Goal: Information Seeking & Learning: Learn about a topic

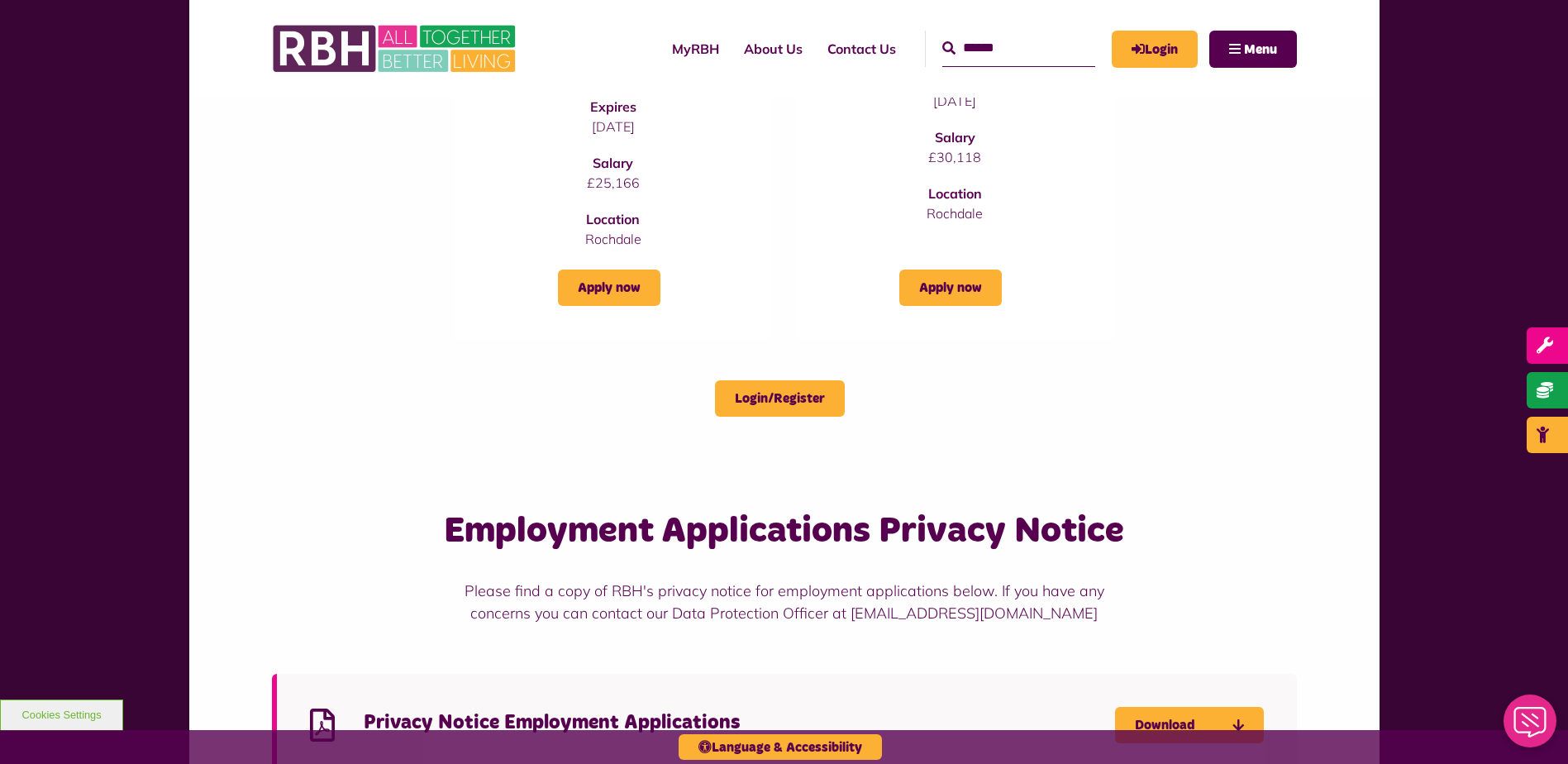
scroll to position [993, 0]
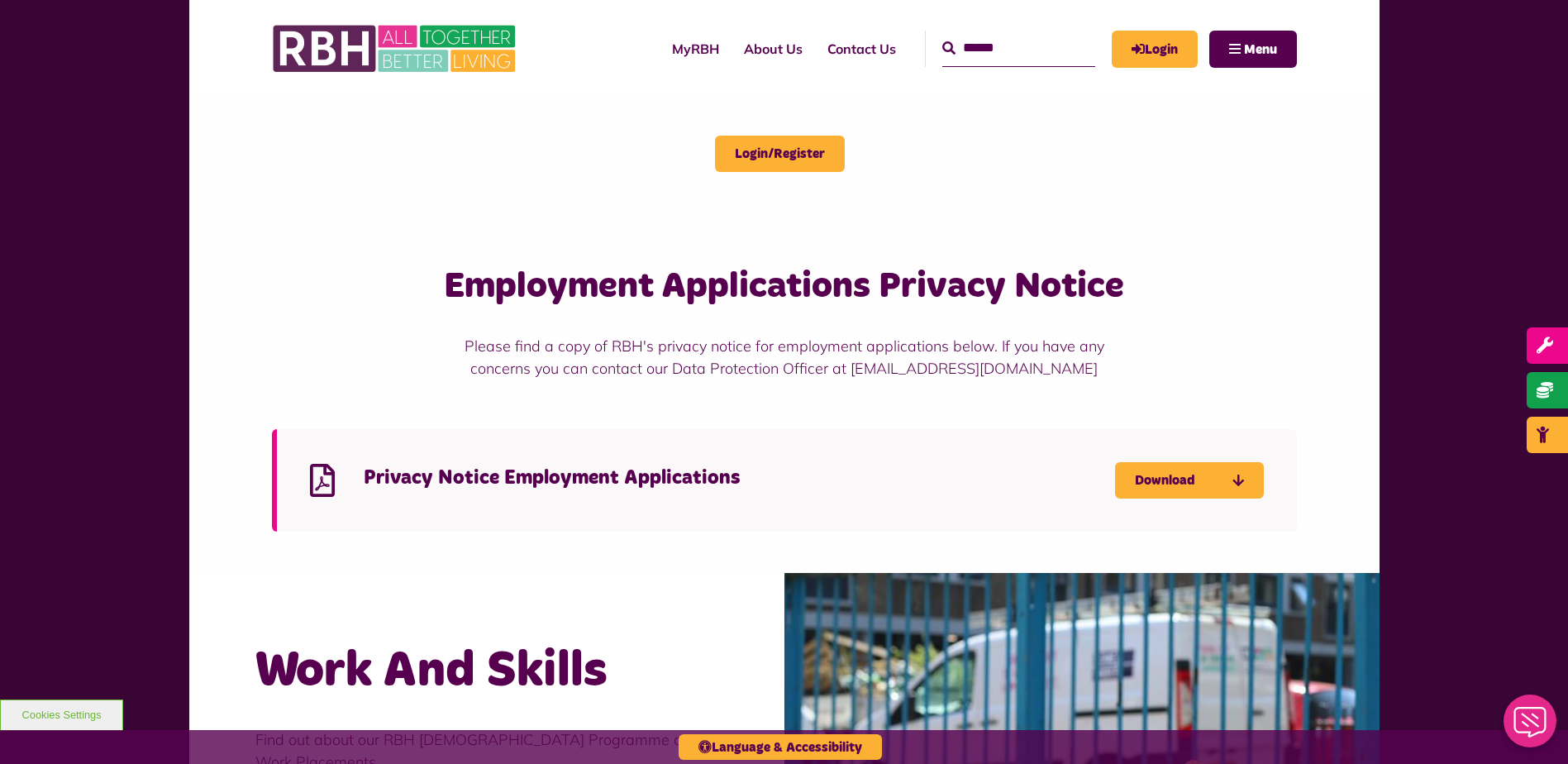
click at [552, 294] on h3 "Employment Applications Privacy Notice" at bounding box center [784, 287] width 684 height 48
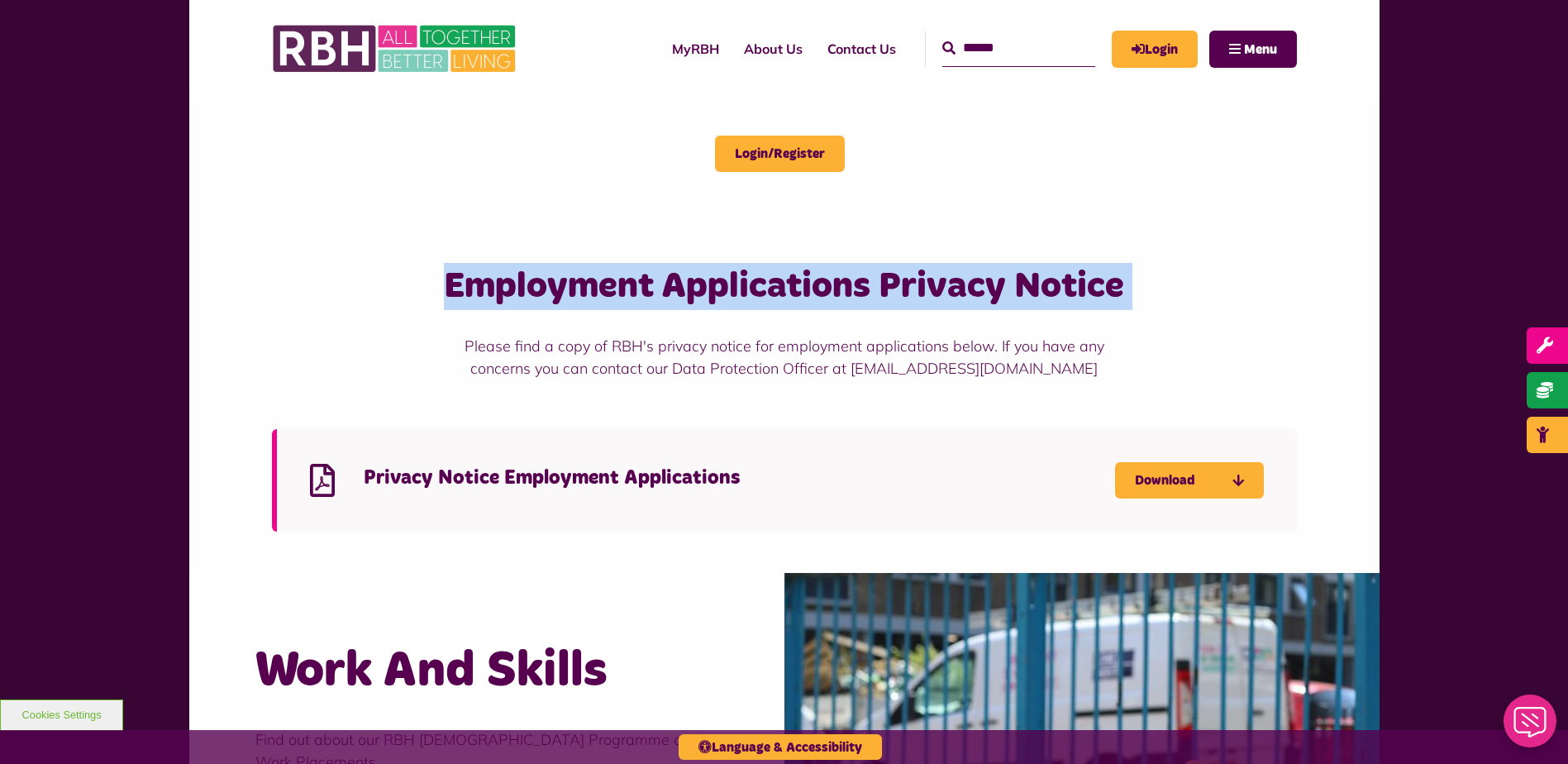
click at [552, 294] on h3 "Employment Applications Privacy Notice" at bounding box center [784, 287] width 684 height 48
click at [291, 267] on div "Employment Applications Privacy Notice Please find a copy of RBH's privacy noti…" at bounding box center [784, 321] width 1026 height 117
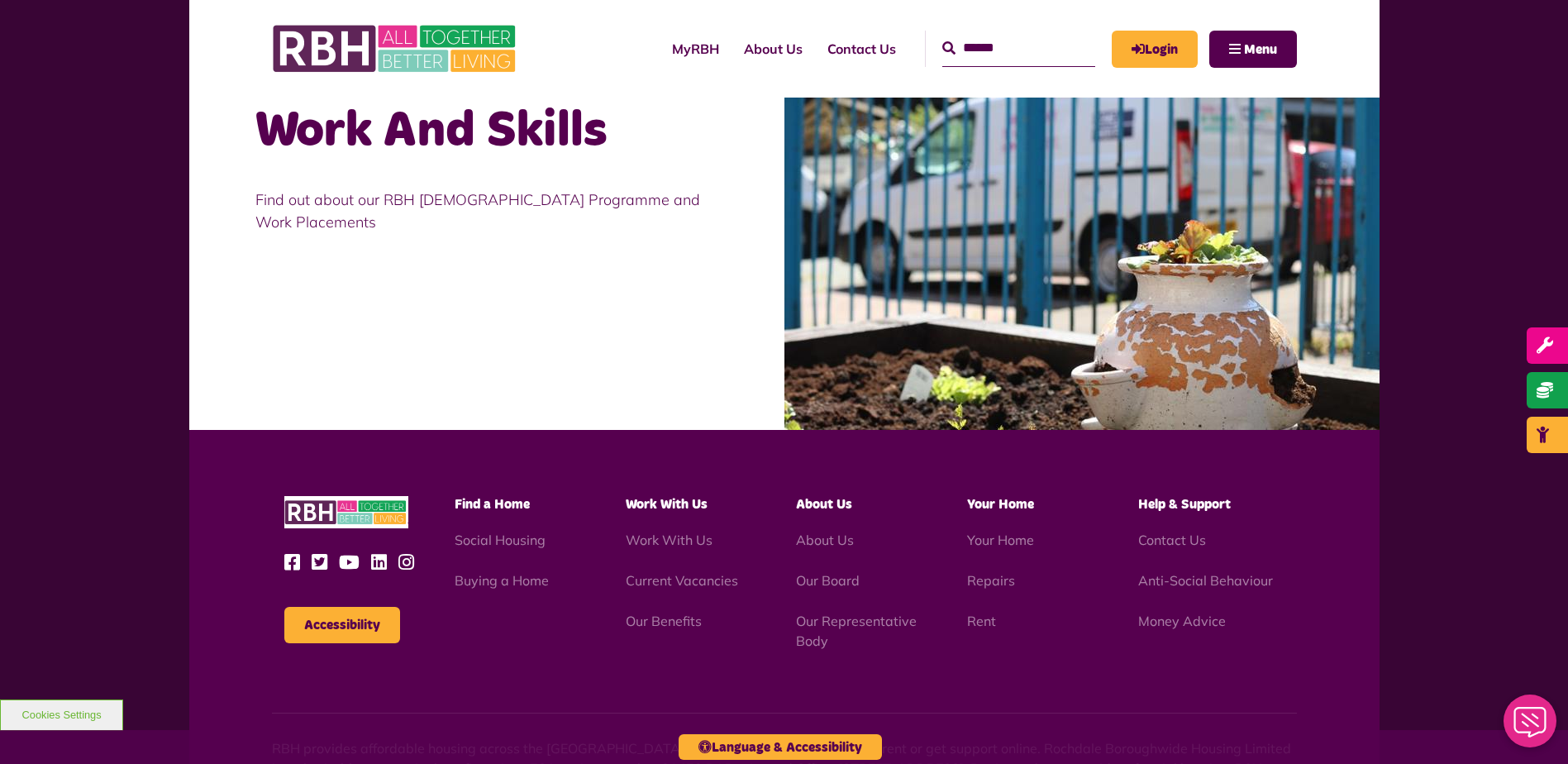
scroll to position [1690, 0]
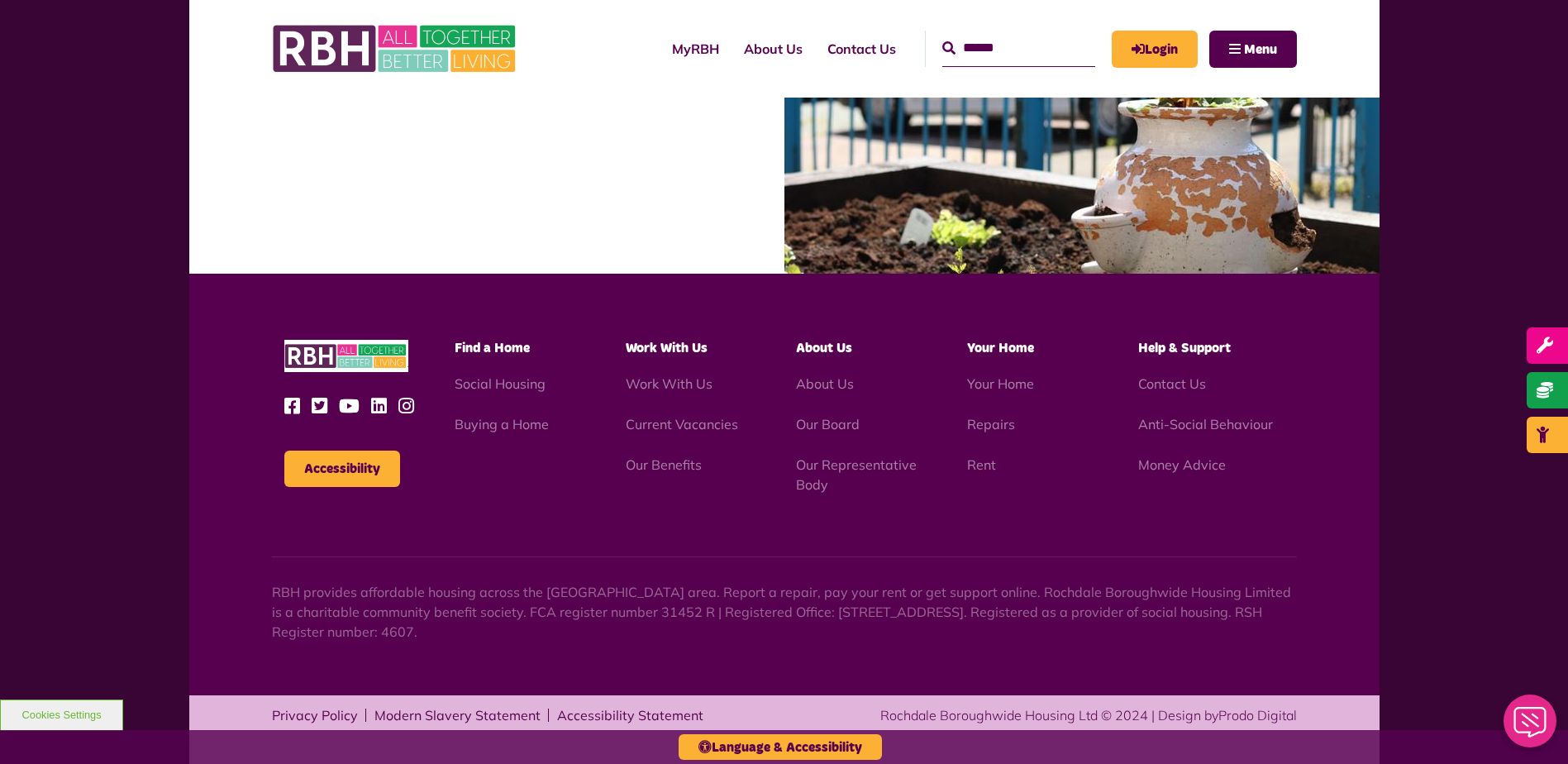
click at [649, 455] on li "Our Benefits" at bounding box center [699, 465] width 146 height 20
click at [651, 457] on link "Our Benefits" at bounding box center [664, 465] width 76 height 16
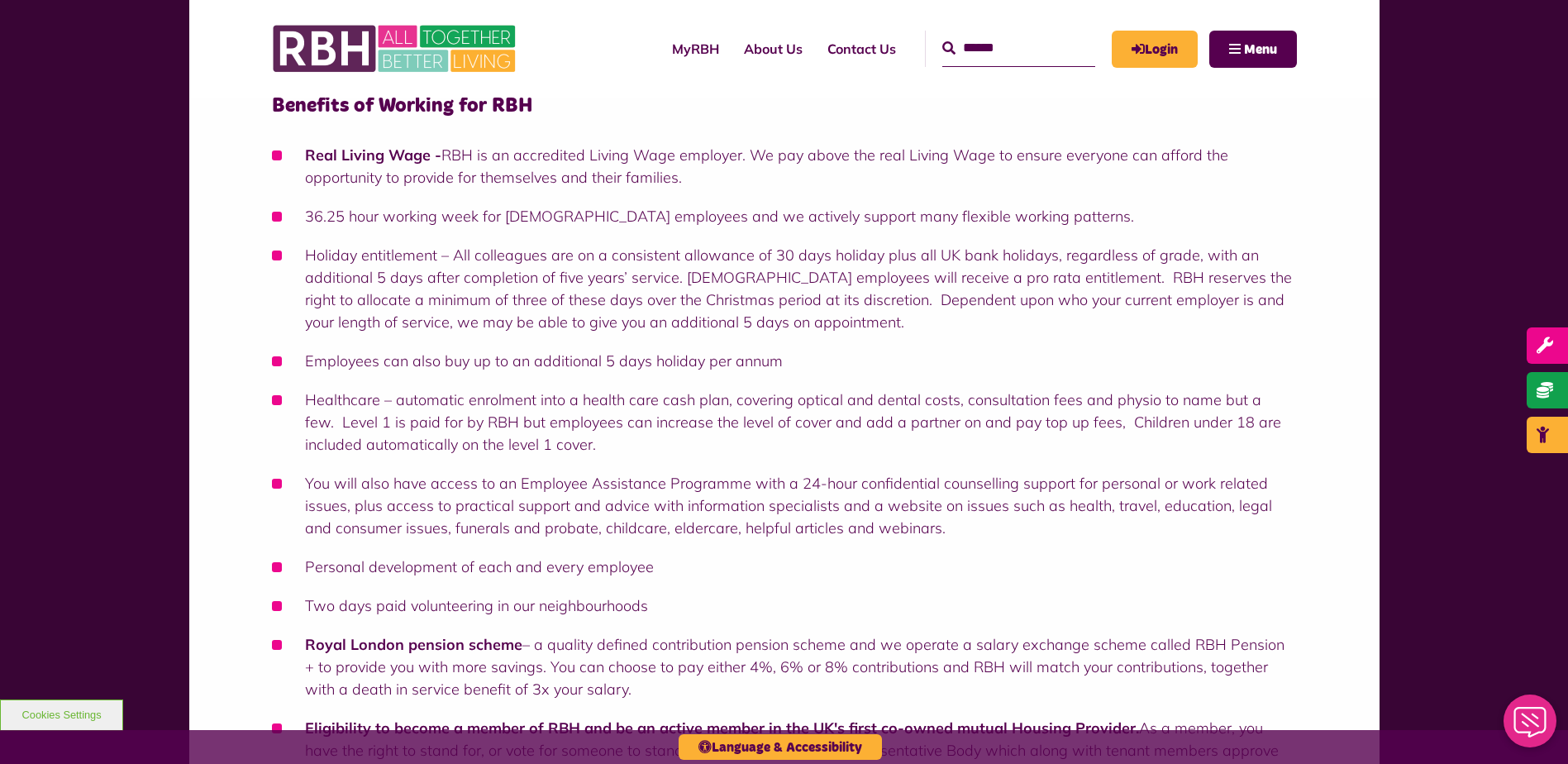
scroll to position [248, 0]
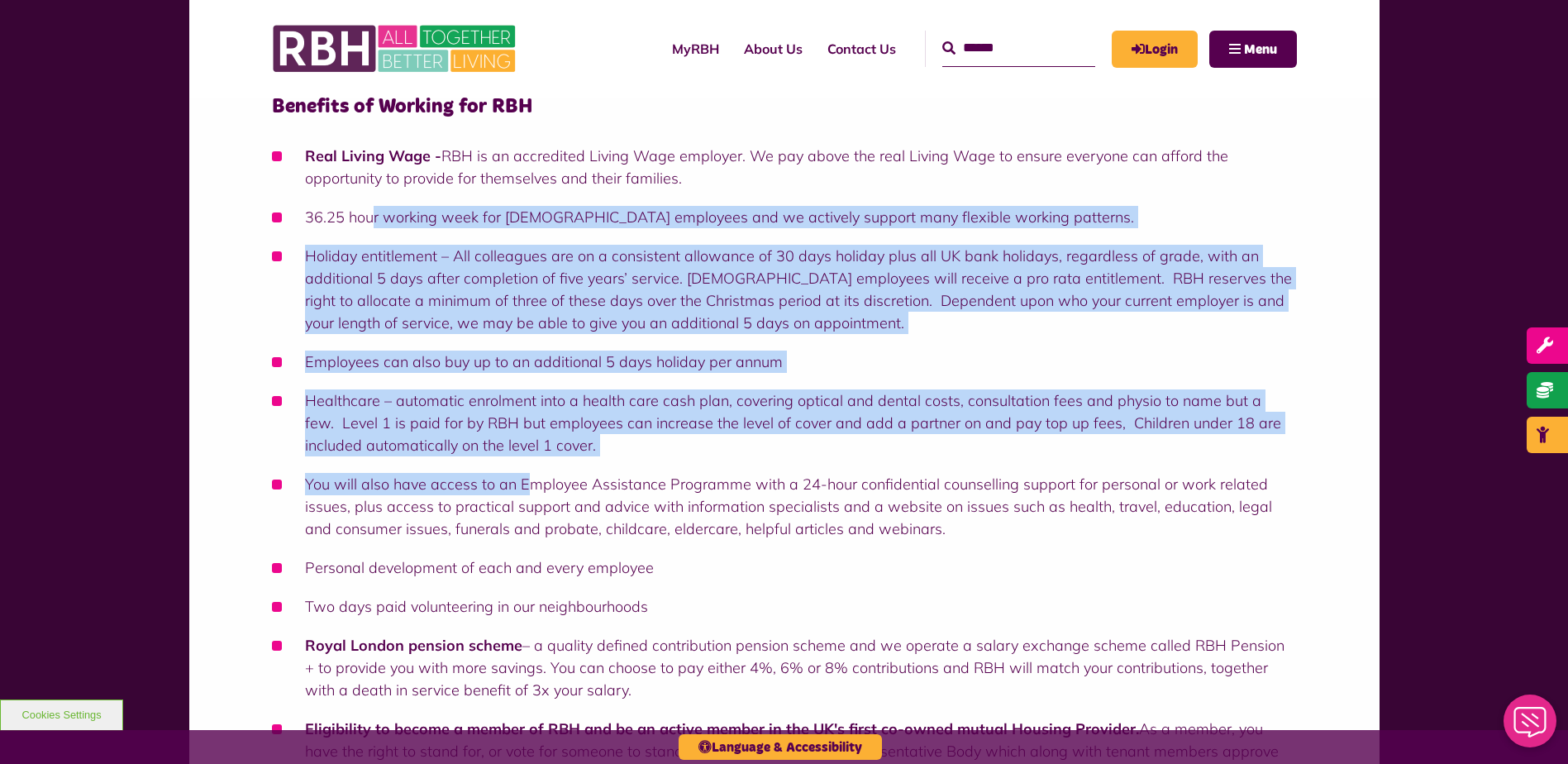
drag, startPoint x: 373, startPoint y: 208, endPoint x: 521, endPoint y: 469, distance: 300.0
click at [521, 469] on ul "Real Living Wage - RBH is an accredited Living Wage employer. We pay above the …" at bounding box center [784, 542] width 1026 height 795
drag, startPoint x: 521, startPoint y: 469, endPoint x: 315, endPoint y: 386, distance: 222.1
click at [315, 386] on ul "Real Living Wage - RBH is an accredited Living Wage employer. We pay above the …" at bounding box center [784, 542] width 1026 height 795
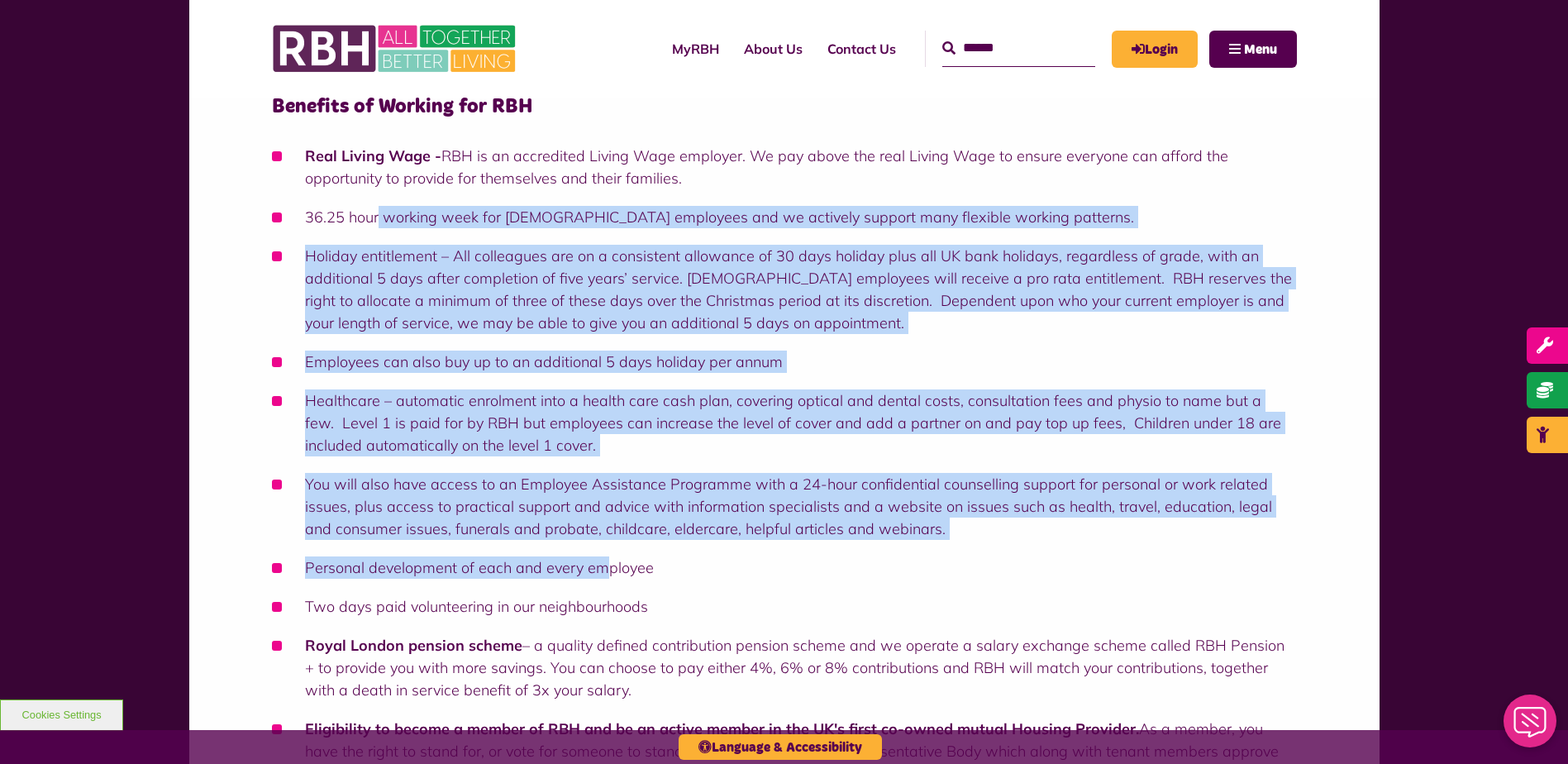
drag, startPoint x: 376, startPoint y: 219, endPoint x: 601, endPoint y: 576, distance: 422.0
click at [601, 576] on ul "Real Living Wage - RBH is an accredited Living Wage employer. We pay above the …" at bounding box center [784, 542] width 1026 height 795
drag, startPoint x: 601, startPoint y: 576, endPoint x: 211, endPoint y: 354, distance: 448.8
click at [211, 354] on div "Benefits of Working for RBH Real Living Wage - RBH is an accredited Living Wage…" at bounding box center [784, 513] width 1191 height 970
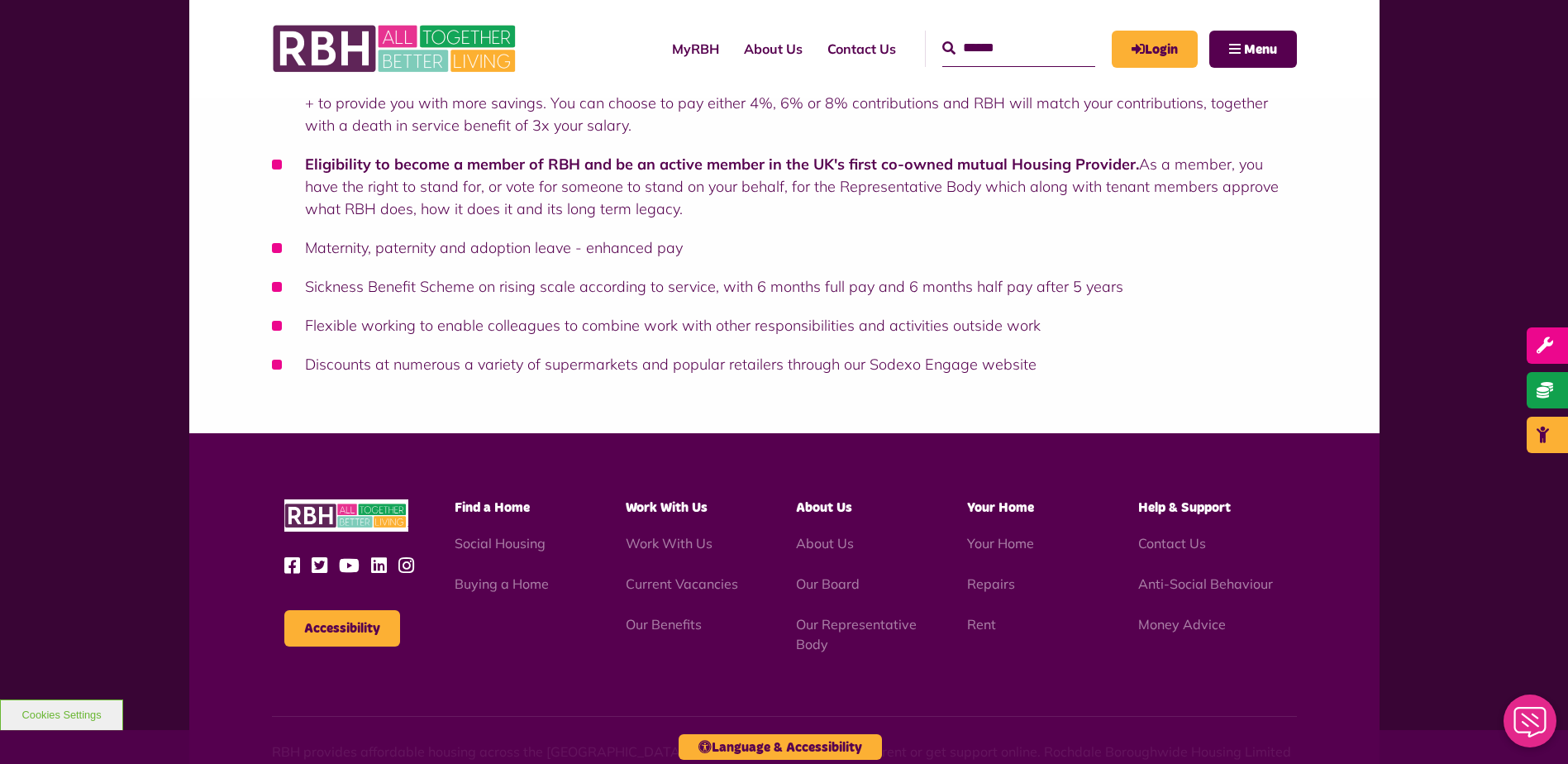
scroll to position [973, 0]
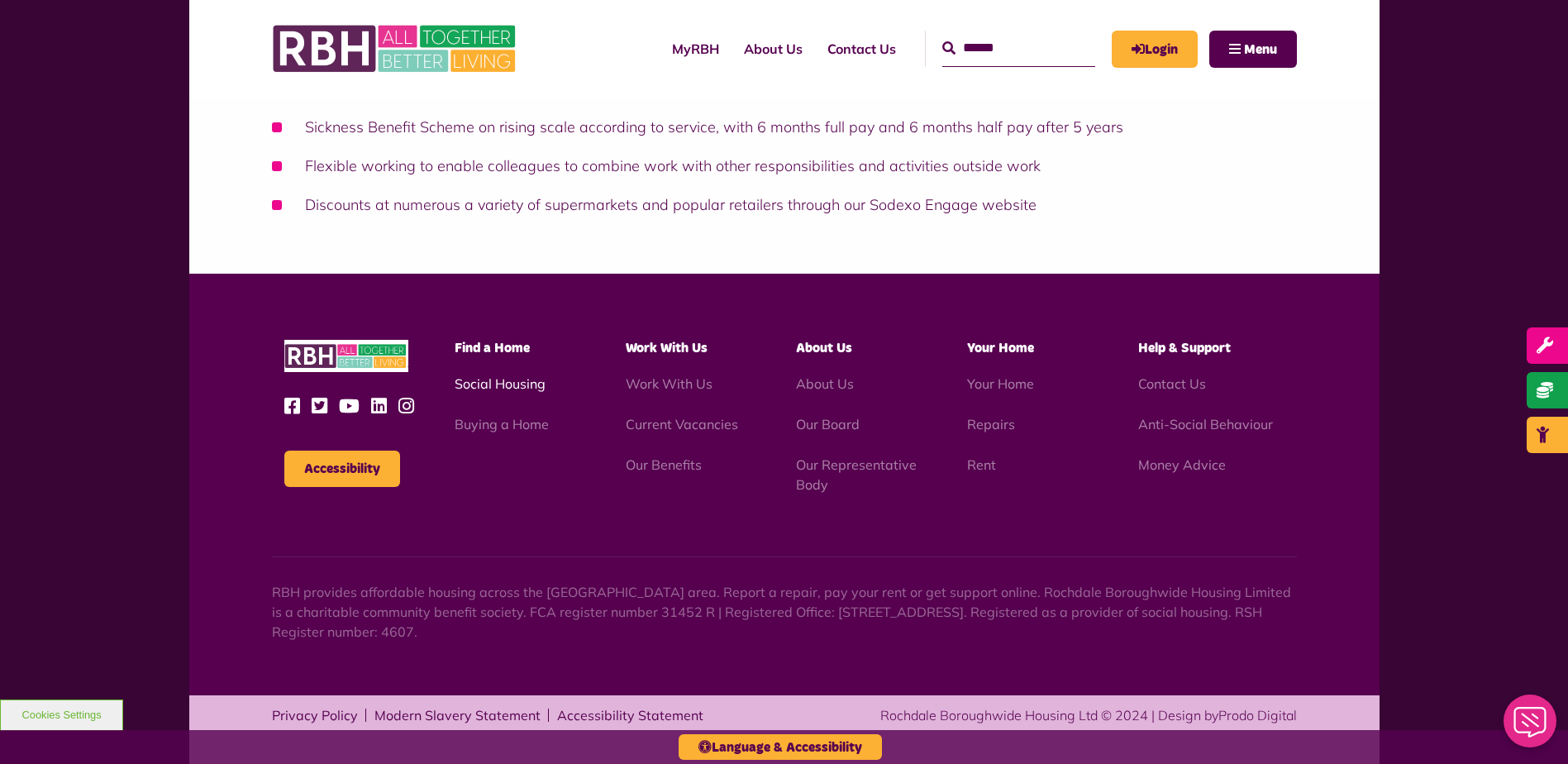
click at [534, 387] on link "Social Housing" at bounding box center [501, 383] width 91 height 16
click at [851, 429] on link "Our Board" at bounding box center [827, 424] width 64 height 16
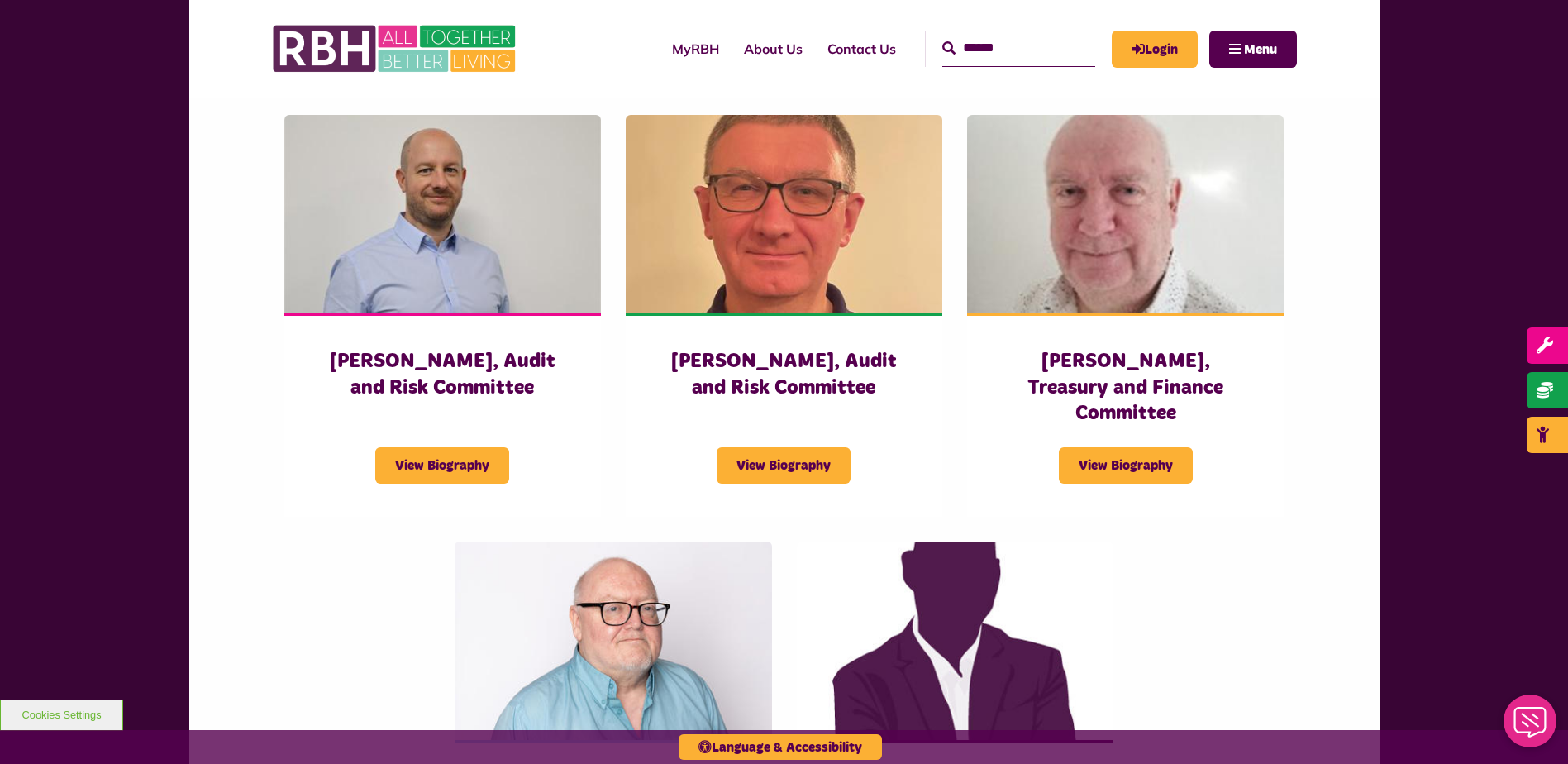
scroll to position [3309, 0]
